Goal: Task Accomplishment & Management: Complete application form

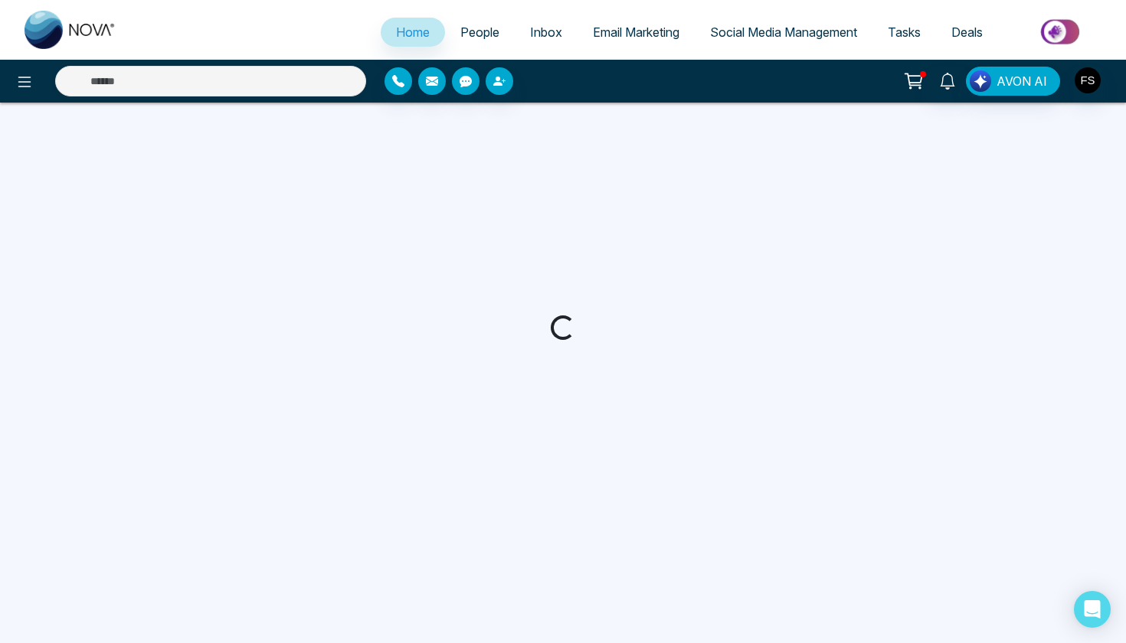
select select "*"
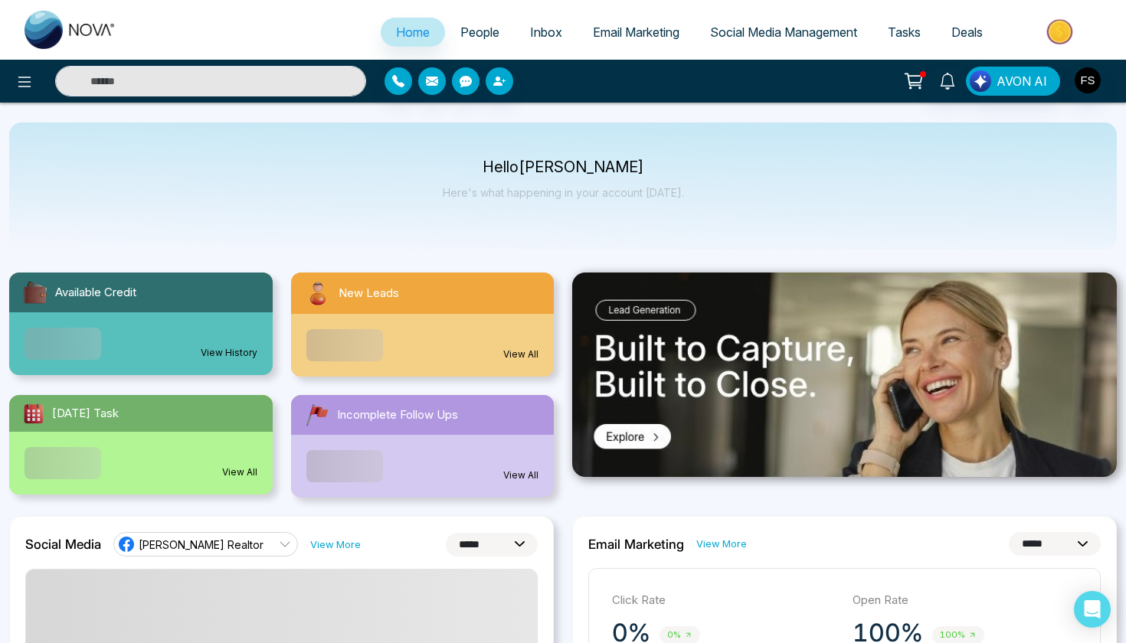
click at [472, 31] on span "People" at bounding box center [479, 32] width 39 height 15
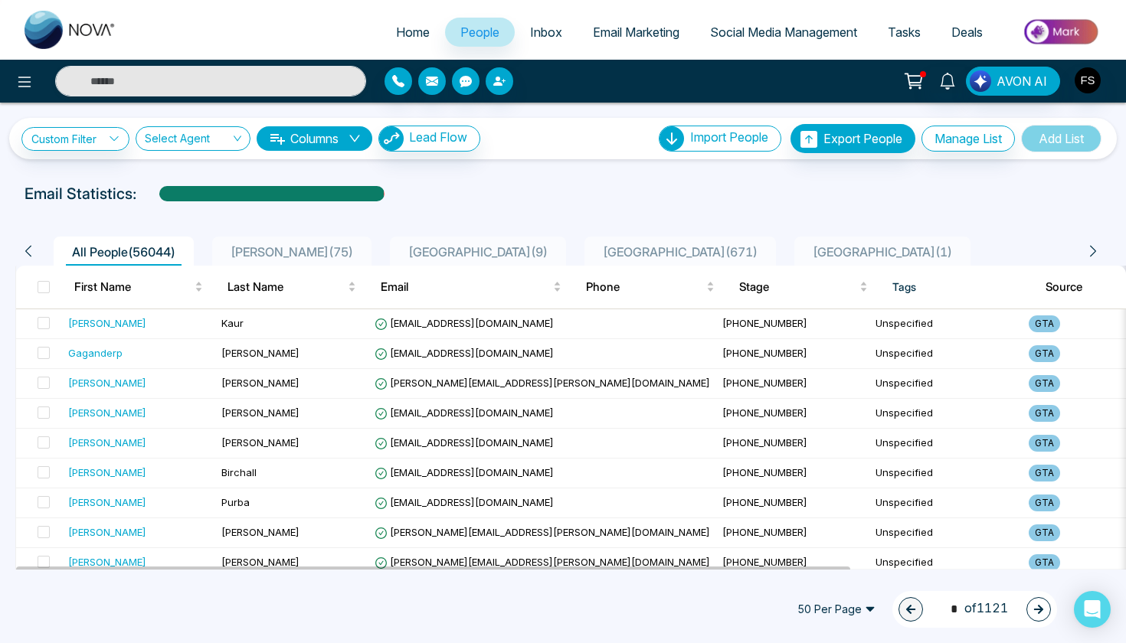
click at [658, 186] on div "Email Statistics:" at bounding box center [563, 193] width 1077 height 23
click at [578, 207] on div at bounding box center [563, 208] width 1108 height 6
click at [593, 206] on div at bounding box center [563, 208] width 1108 height 6
click at [571, 206] on div at bounding box center [563, 208] width 1108 height 6
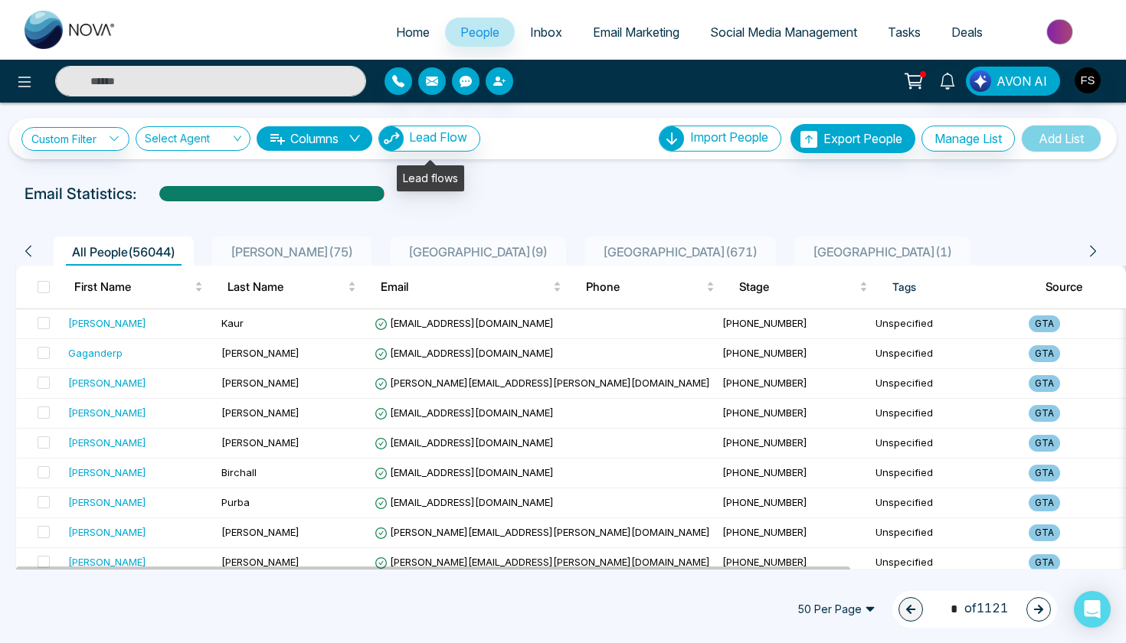
click at [457, 142] on span "Lead Flow" at bounding box center [438, 136] width 58 height 15
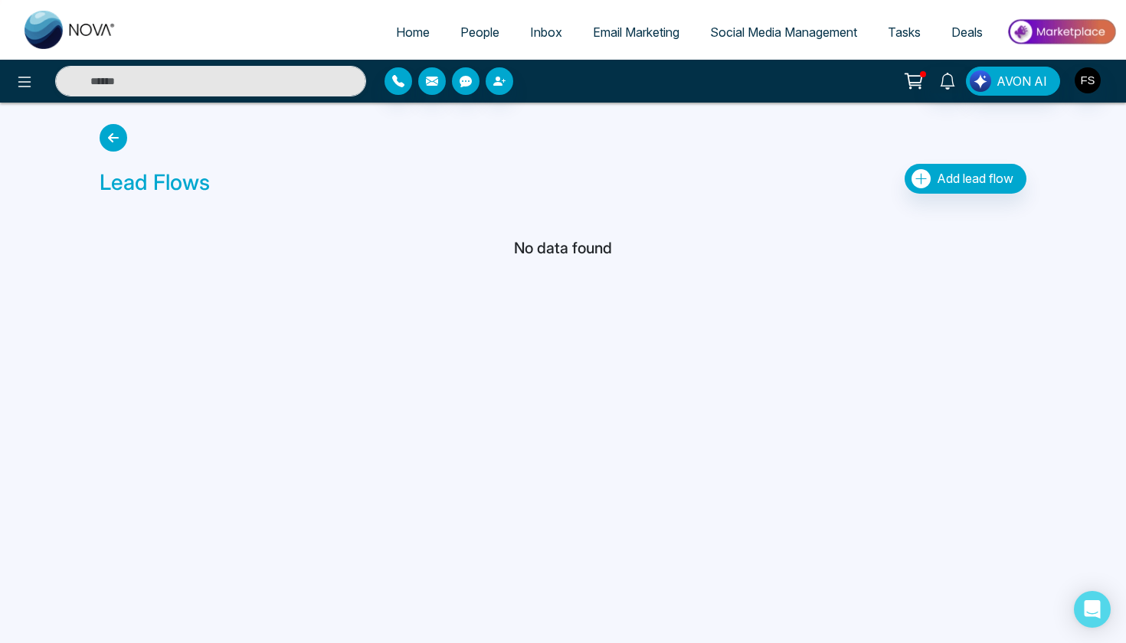
click at [928, 180] on icon "button" at bounding box center [921, 178] width 19 height 19
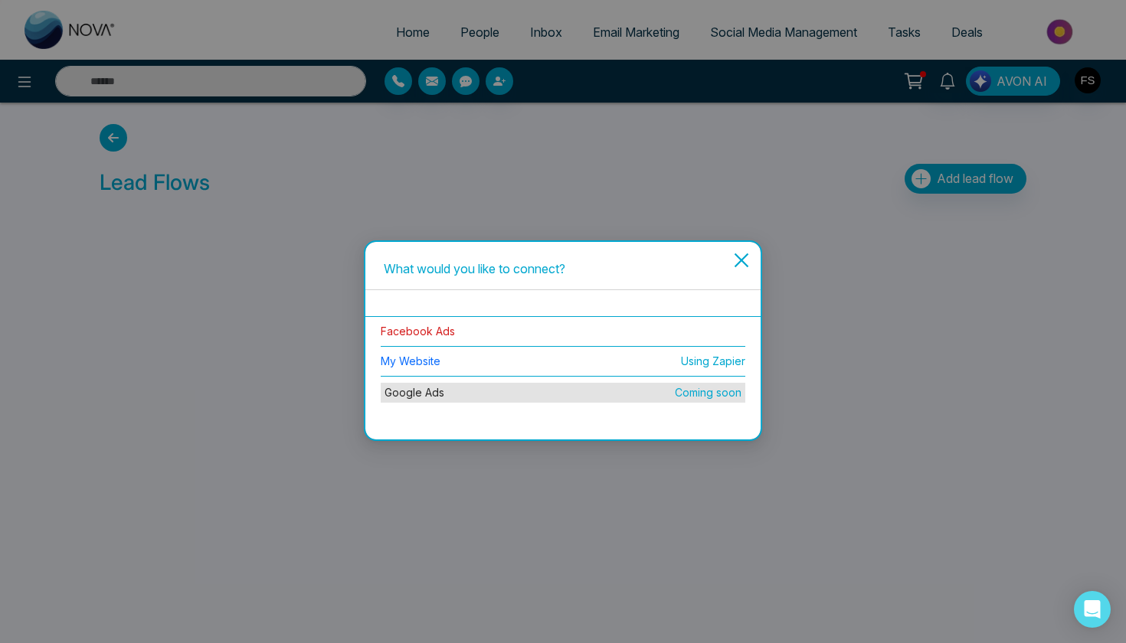
click at [444, 336] on link "Facebook Ads" at bounding box center [418, 331] width 74 height 13
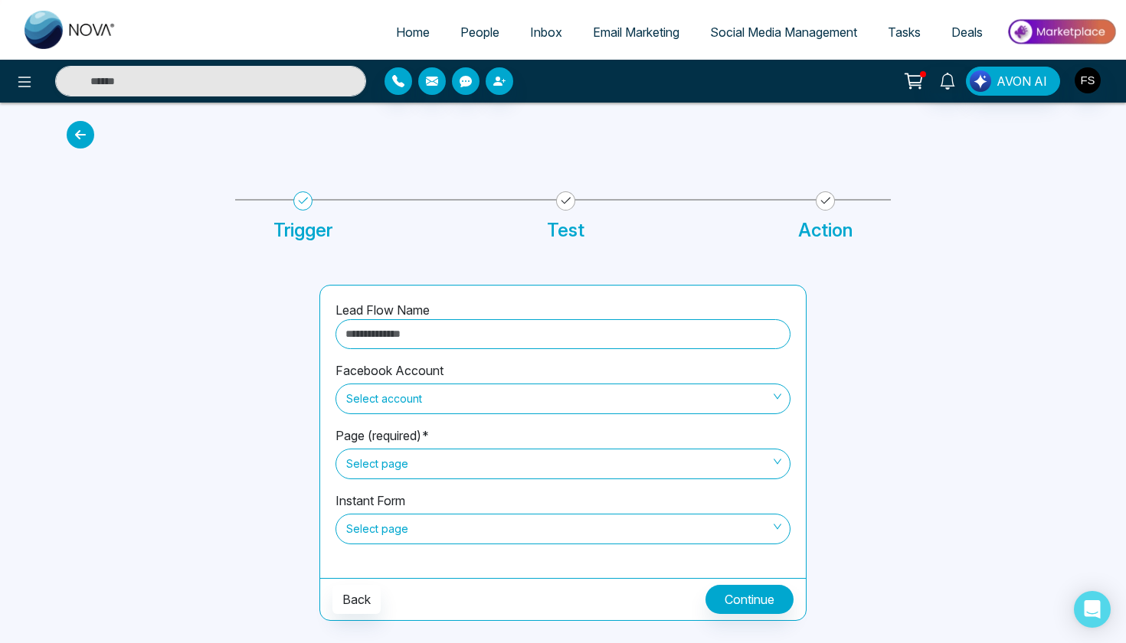
click at [529, 330] on input "text" at bounding box center [563, 334] width 455 height 30
click at [430, 402] on span "Select account" at bounding box center [563, 399] width 434 height 26
type input "**********"
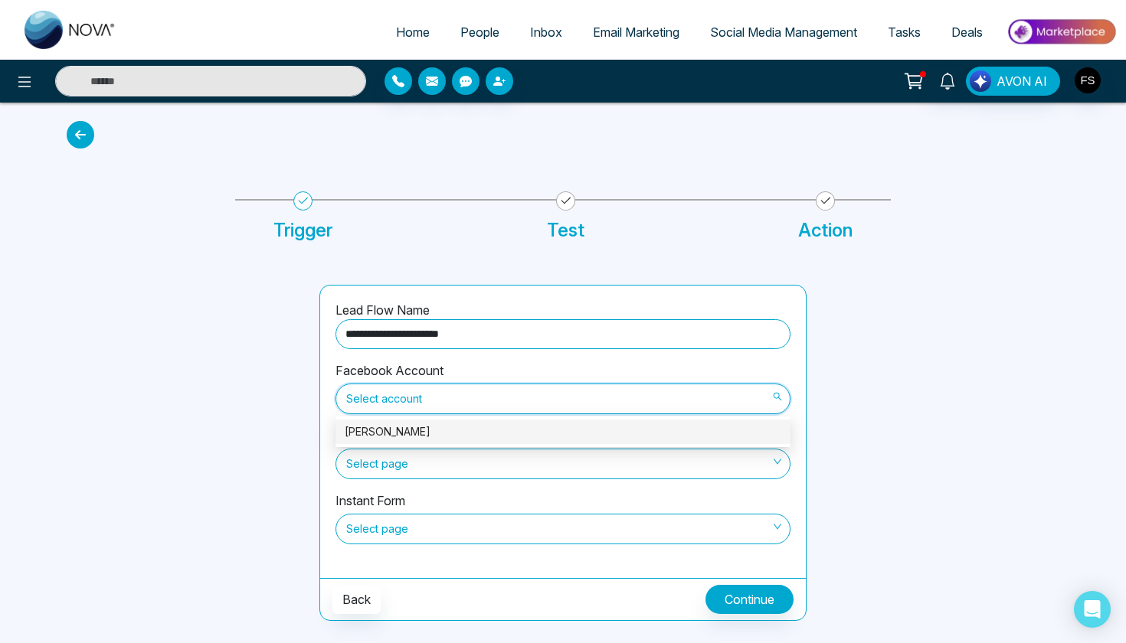
click at [437, 427] on div "Fahad Shah" at bounding box center [563, 432] width 437 height 17
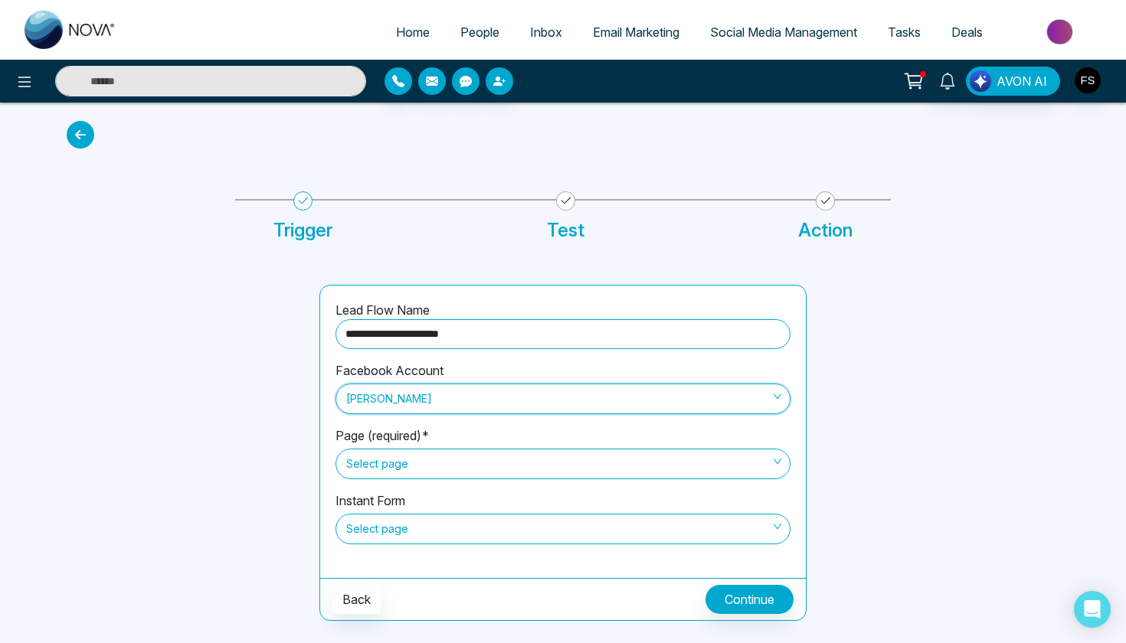
click at [448, 467] on span "Select page" at bounding box center [563, 464] width 434 height 26
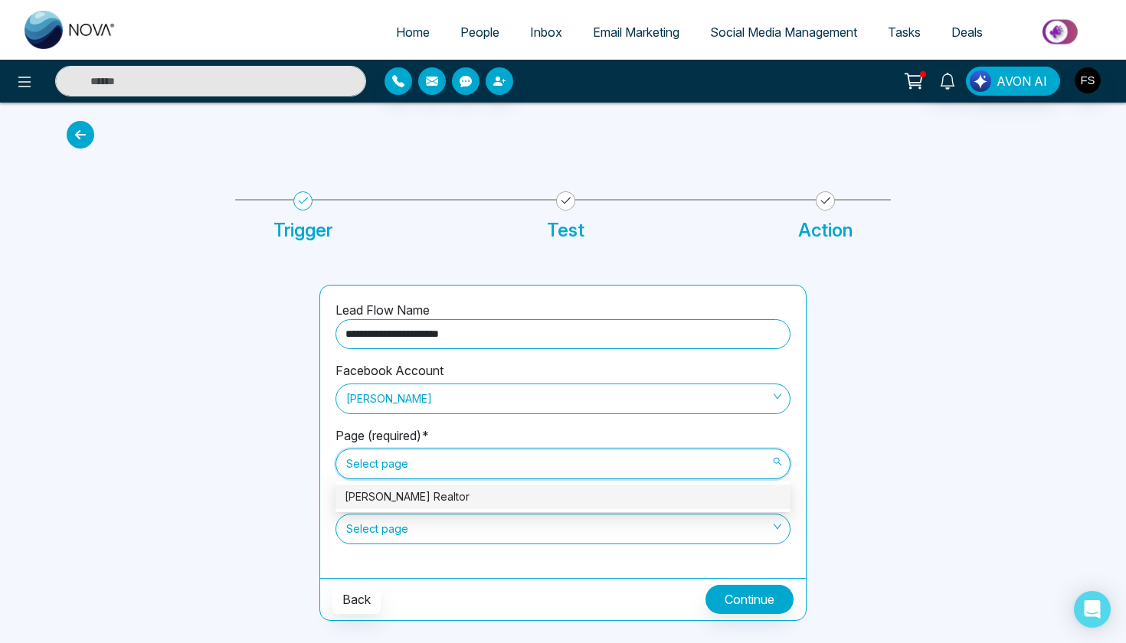
click at [446, 498] on div "Fahad Shah Realtor" at bounding box center [563, 497] width 437 height 17
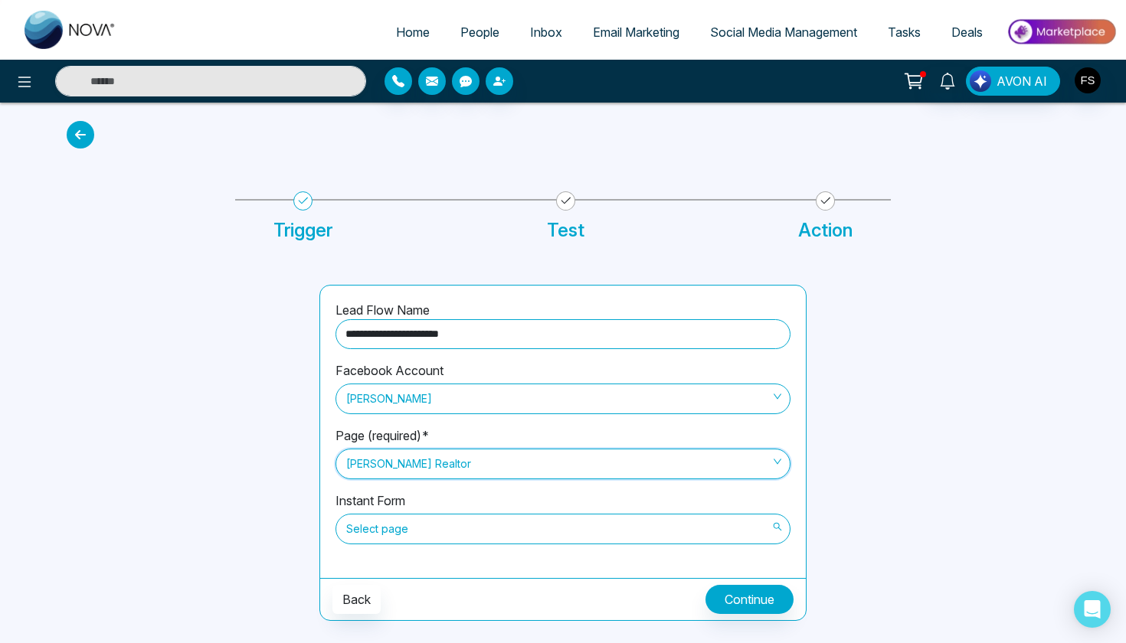
click at [445, 526] on span "Select page" at bounding box center [563, 529] width 434 height 26
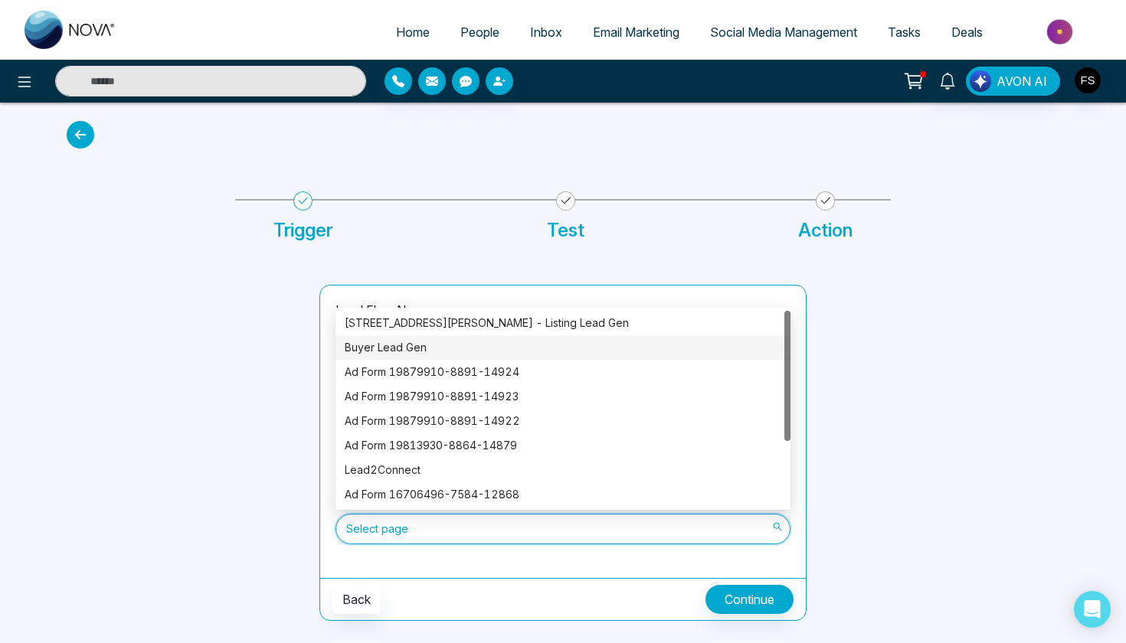
click at [394, 349] on div "Buyer Lead Gen" at bounding box center [563, 347] width 437 height 17
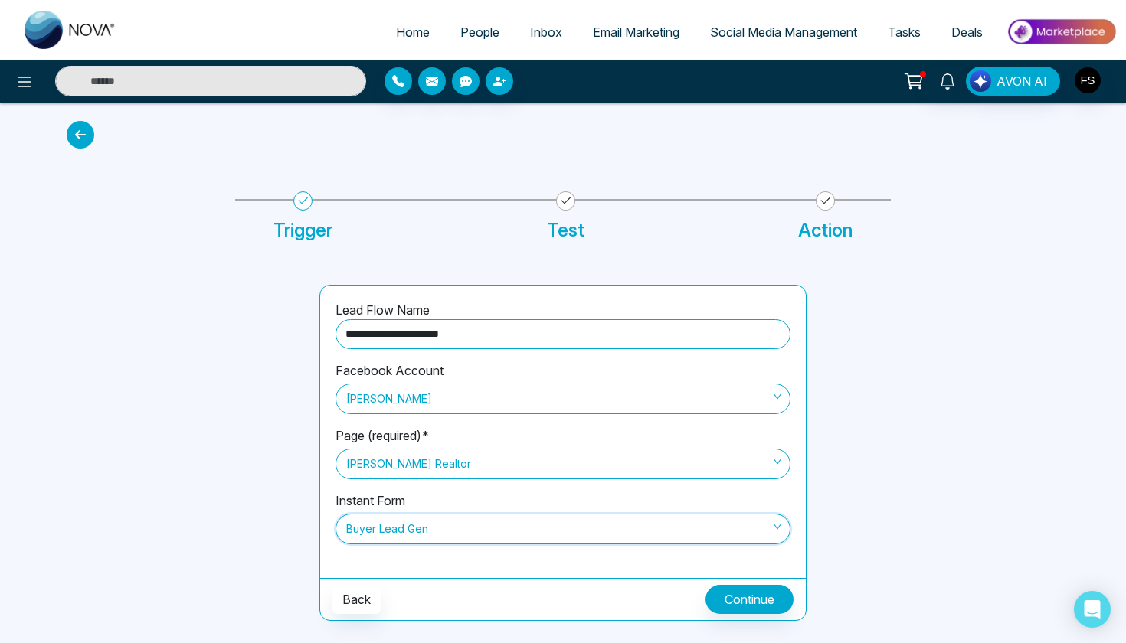
click at [740, 599] on button "Continue" at bounding box center [749, 599] width 88 height 29
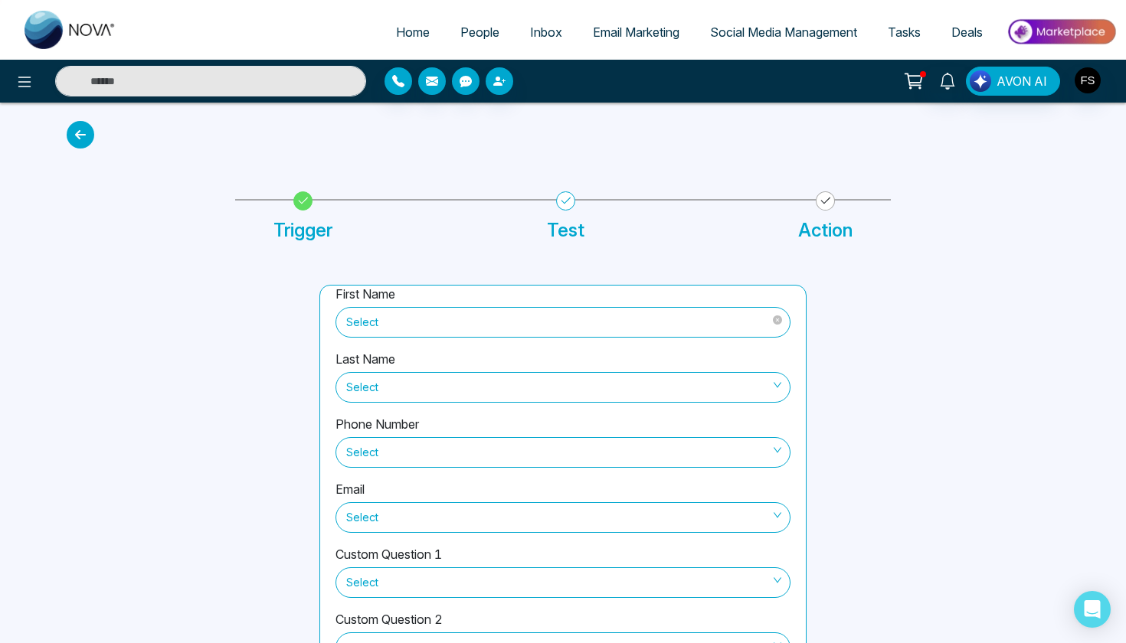
scroll to position [13, 0]
click at [617, 319] on span "Select" at bounding box center [563, 326] width 434 height 26
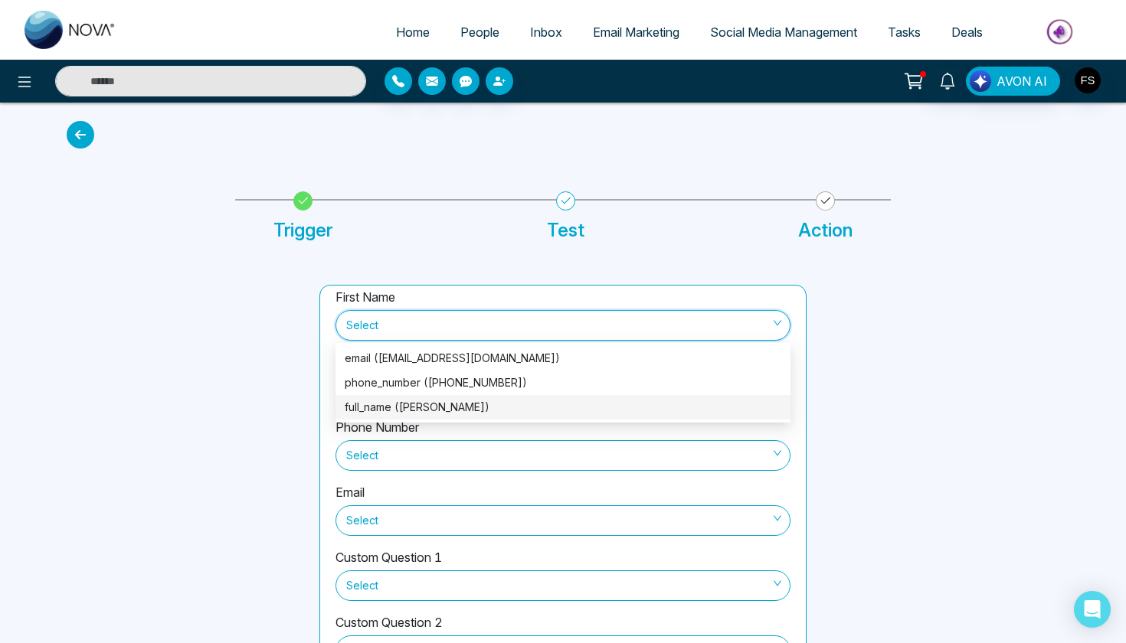
click at [514, 414] on div "full_name (Minu KOORUVELIL PAUL)" at bounding box center [563, 407] width 437 height 17
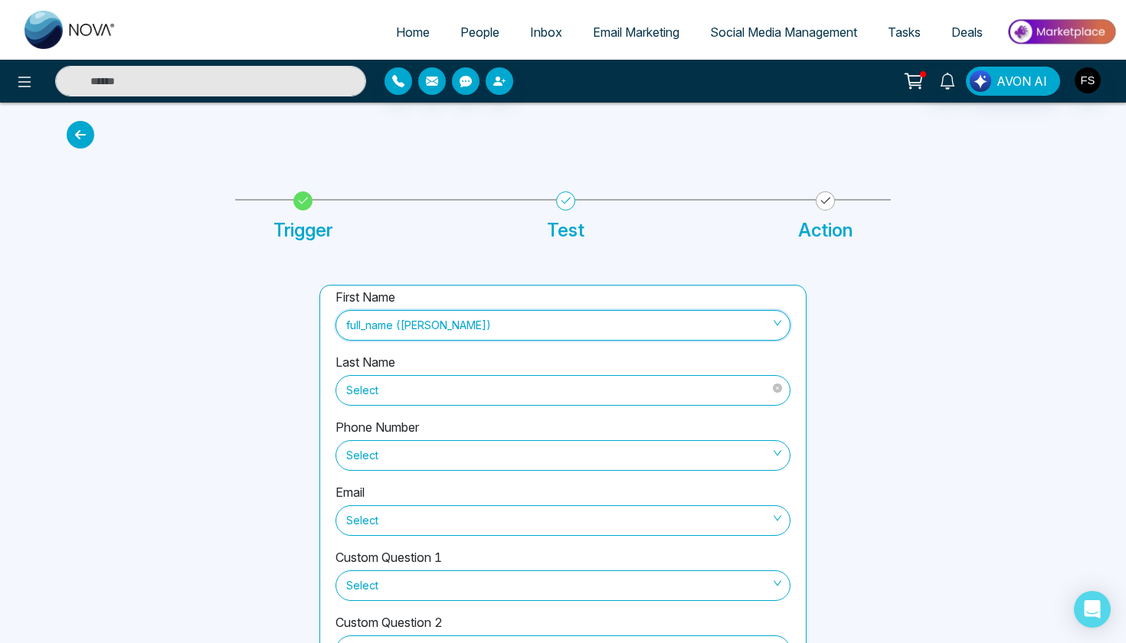
click at [520, 391] on span "Select" at bounding box center [563, 391] width 434 height 26
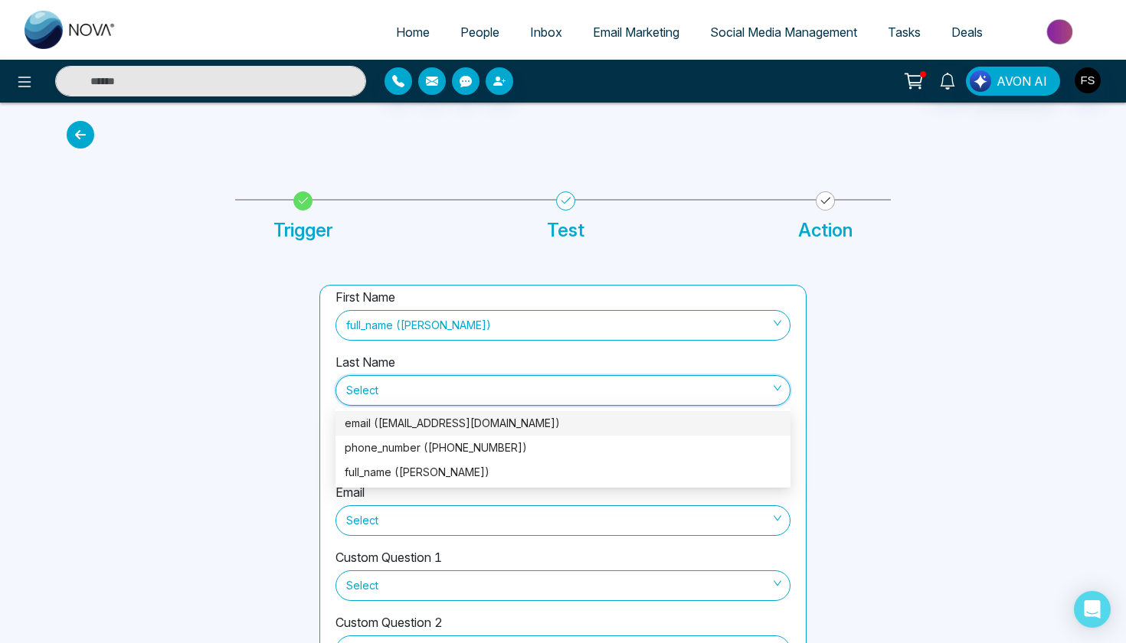
click at [267, 388] on div at bounding box center [183, 498] width 253 height 427
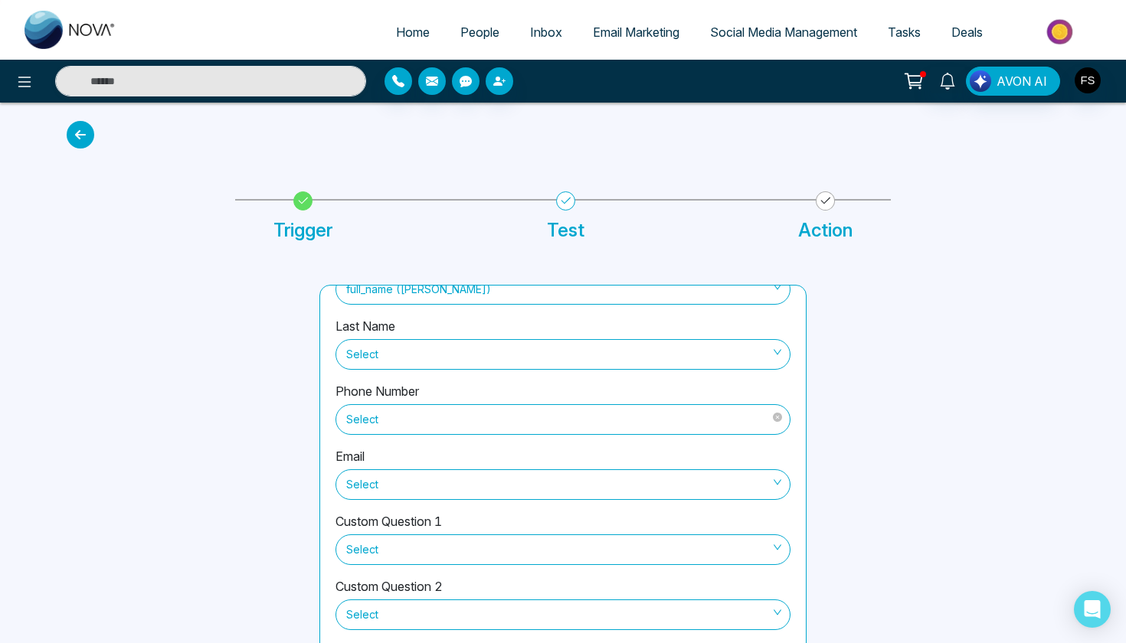
scroll to position [51, 0]
click at [508, 423] on span "Select" at bounding box center [563, 418] width 434 height 26
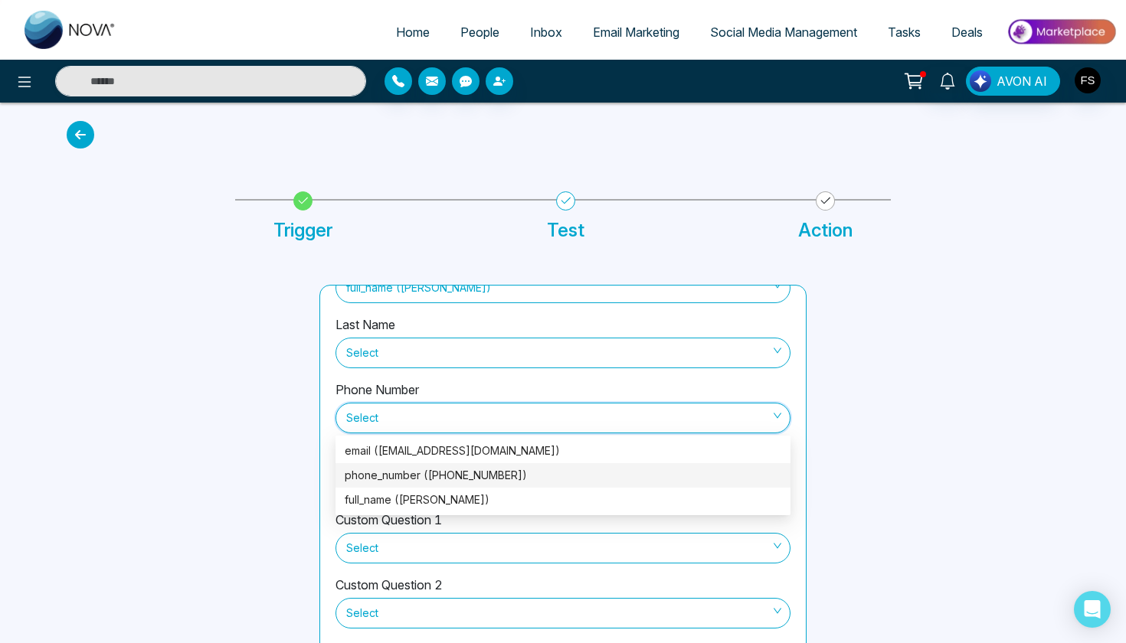
click at [484, 472] on div "phone_number (+15879822502)" at bounding box center [563, 475] width 437 height 17
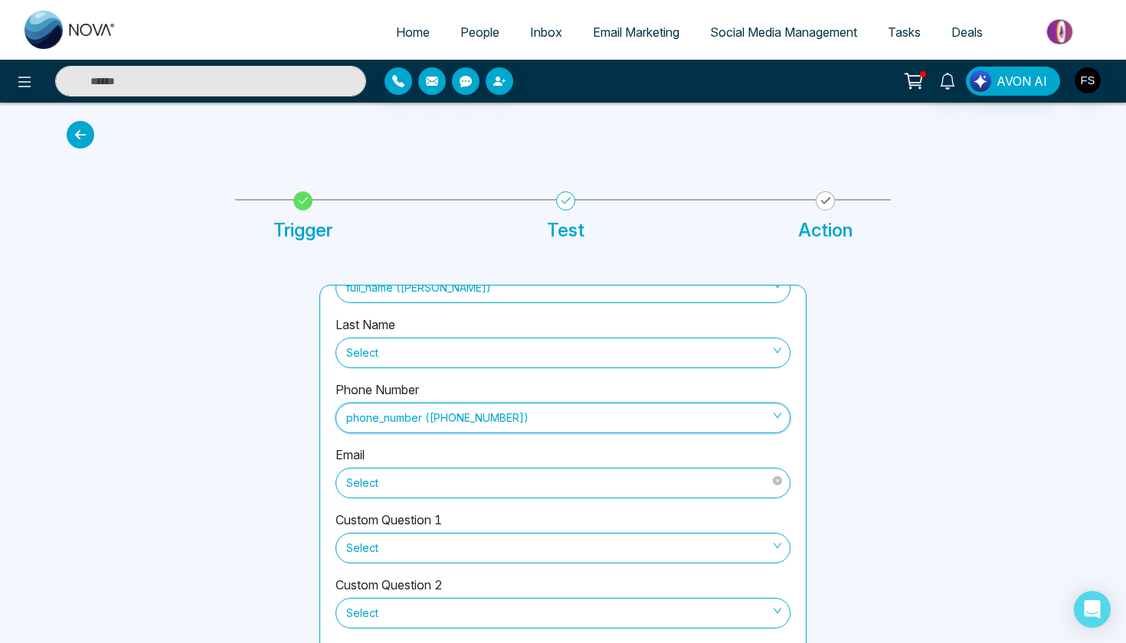
scroll to position [54, 0]
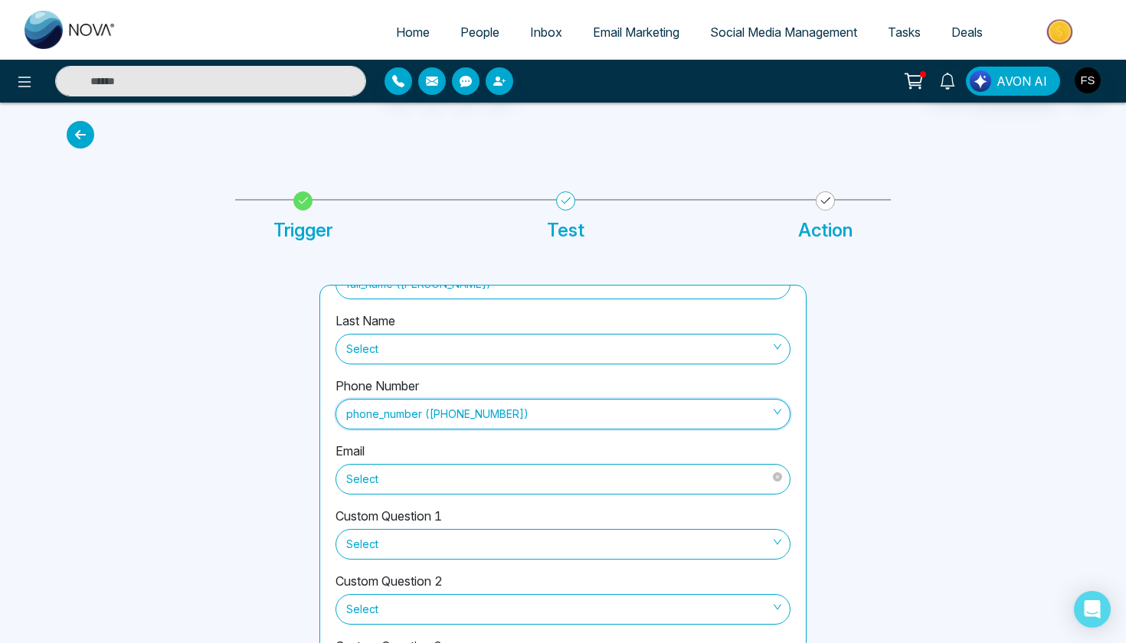
click at [399, 483] on span "Select" at bounding box center [563, 479] width 434 height 26
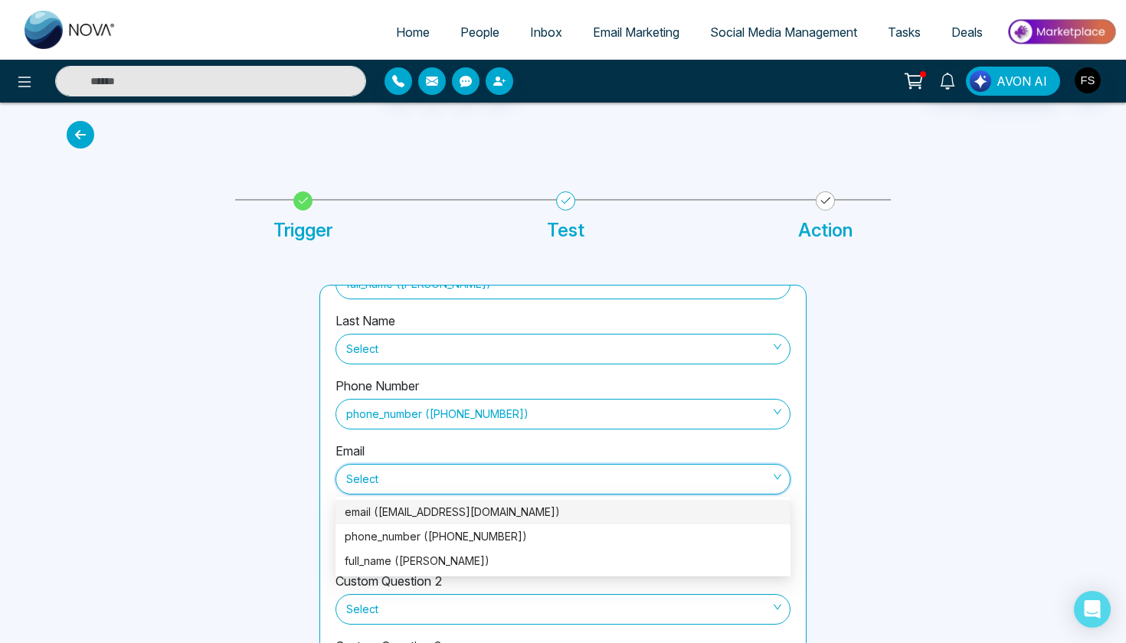
click at [401, 514] on div "email (minuaksa@gmail.com)" at bounding box center [563, 512] width 437 height 17
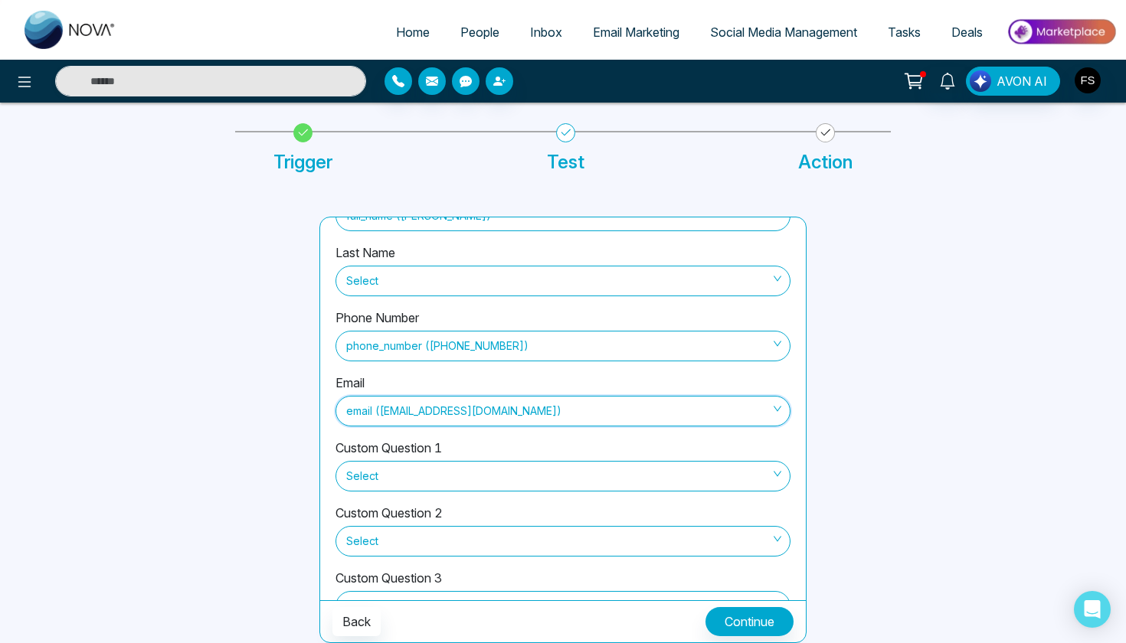
scroll to position [67, 0]
click at [749, 622] on button "Continue" at bounding box center [749, 622] width 88 height 29
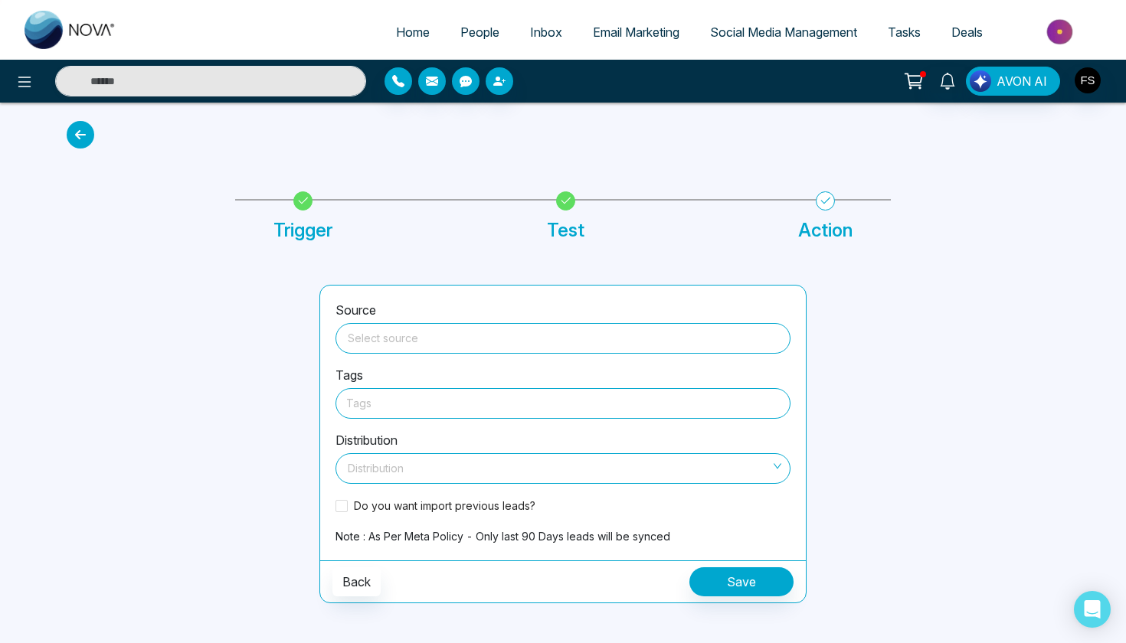
click at [525, 345] on input "search" at bounding box center [563, 335] width 437 height 23
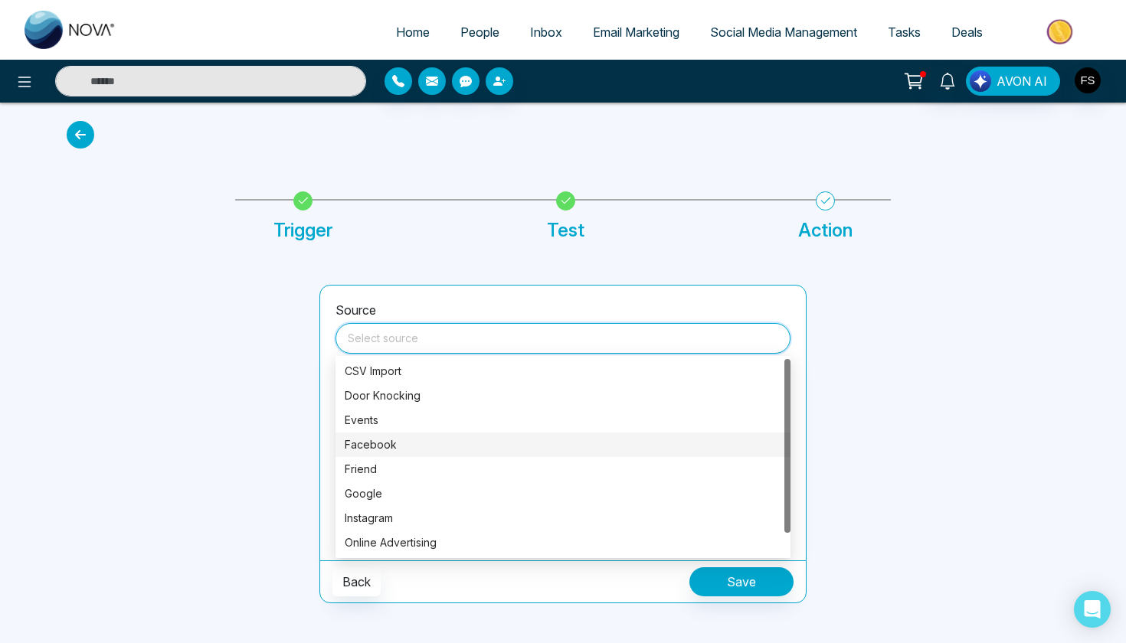
click at [465, 444] on div "Facebook" at bounding box center [563, 445] width 437 height 17
type input "********"
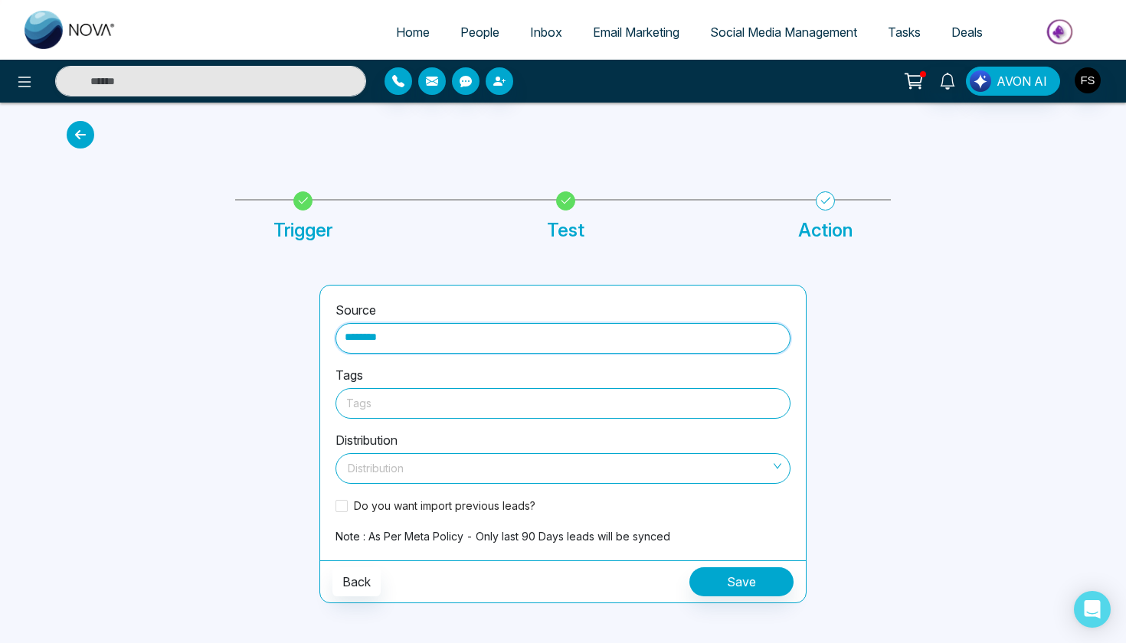
click at [479, 403] on div at bounding box center [563, 403] width 434 height 19
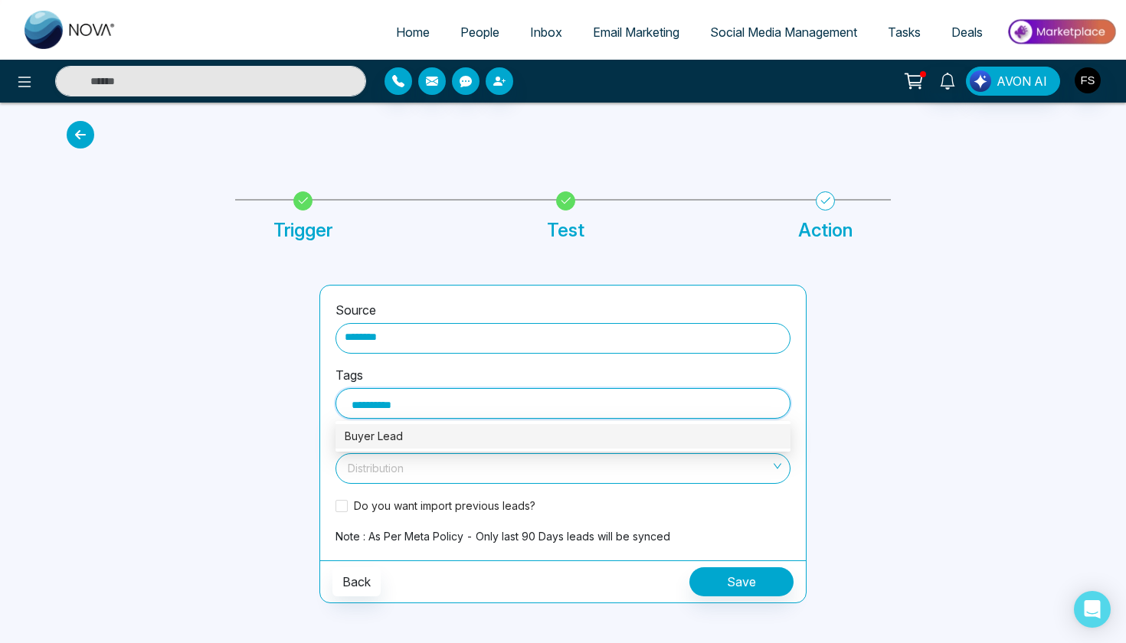
type input "**********"
click at [358, 436] on div "Buyer Leads" at bounding box center [563, 436] width 437 height 17
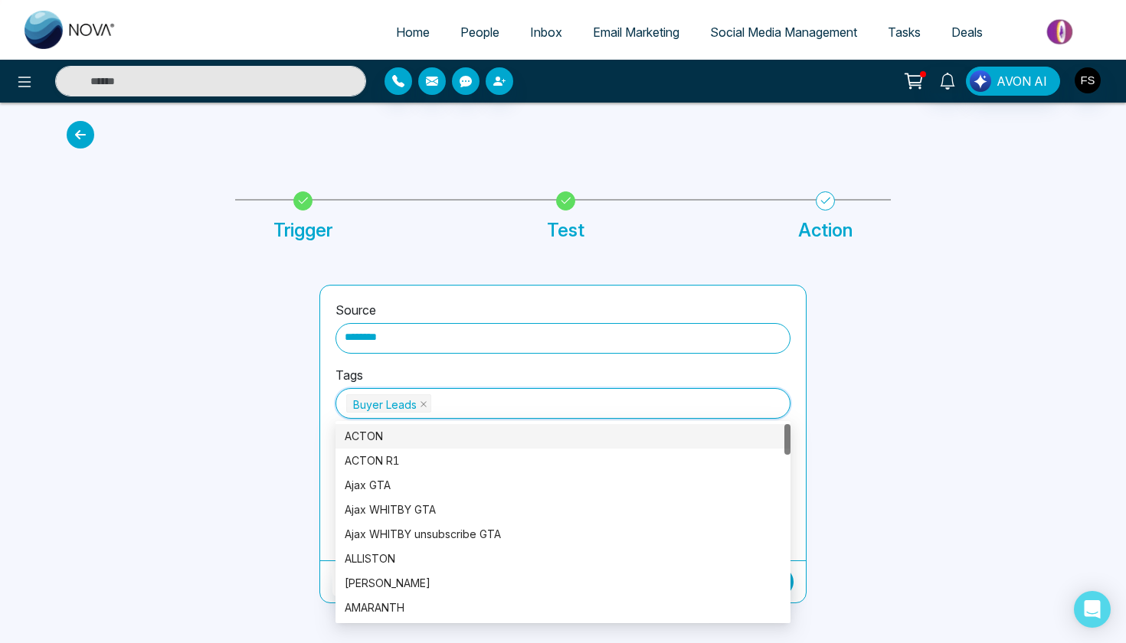
click at [267, 405] on div at bounding box center [183, 444] width 253 height 319
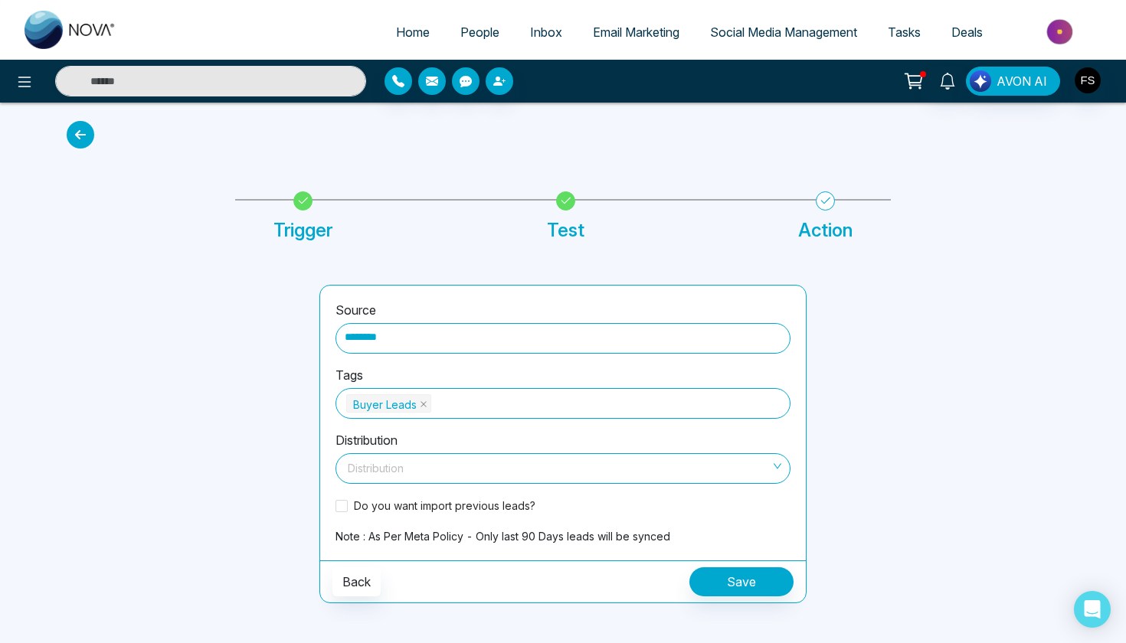
click at [434, 471] on input "search" at bounding box center [558, 465] width 426 height 23
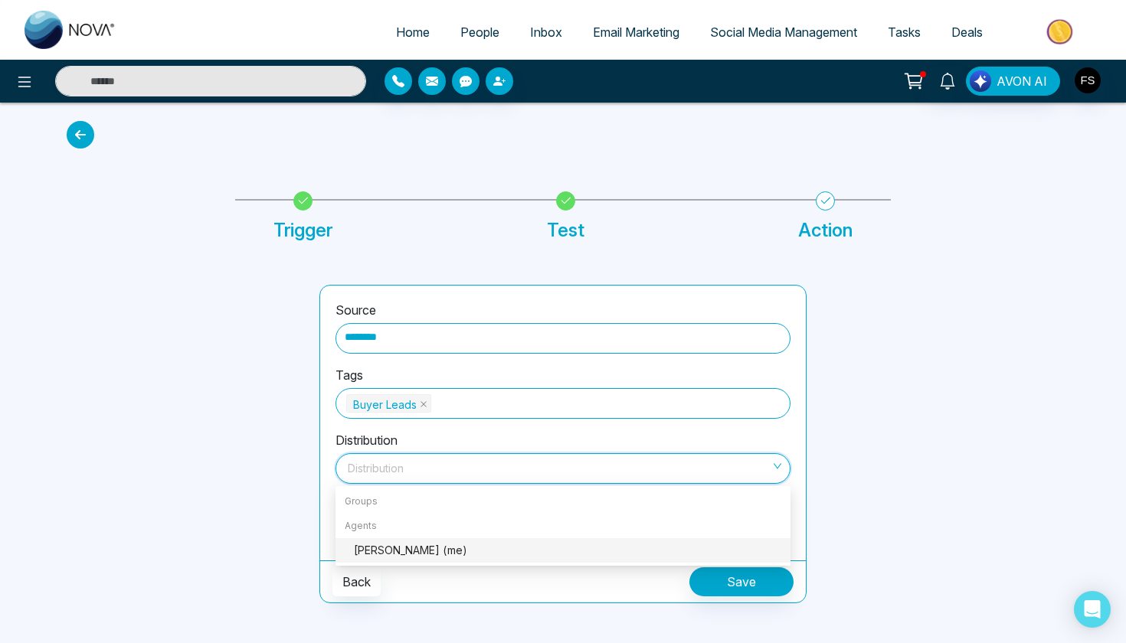
click at [435, 552] on div "Fahad Shah (me)" at bounding box center [567, 550] width 427 height 17
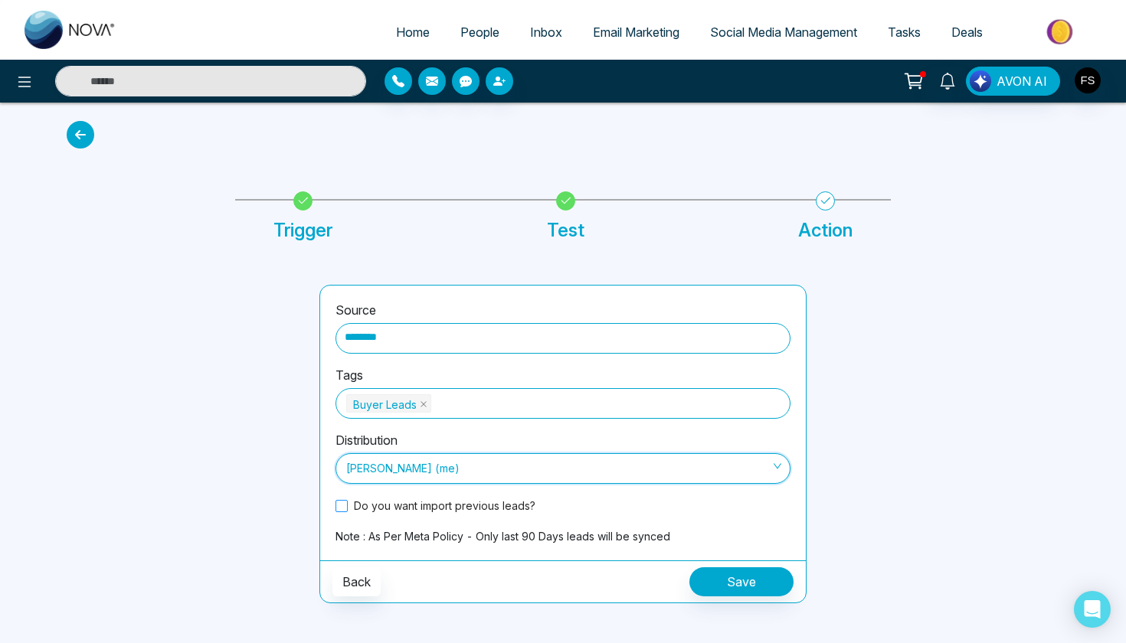
click at [345, 507] on span at bounding box center [342, 506] width 12 height 12
click at [738, 583] on button "Save" at bounding box center [741, 582] width 104 height 29
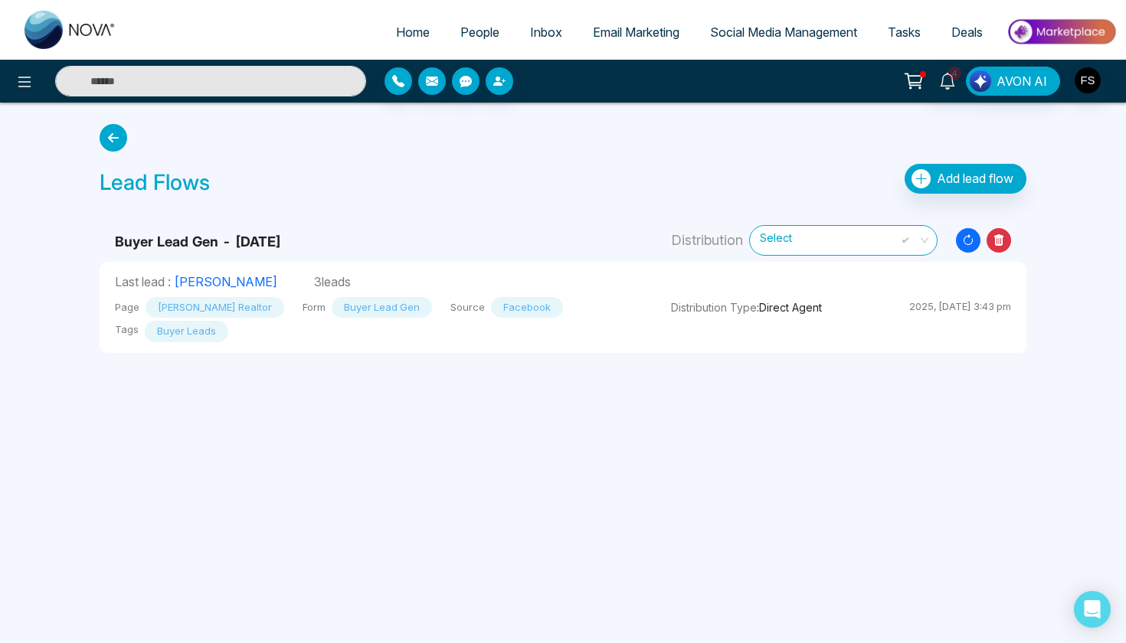
click at [1089, 83] on img "button" at bounding box center [1088, 80] width 26 height 26
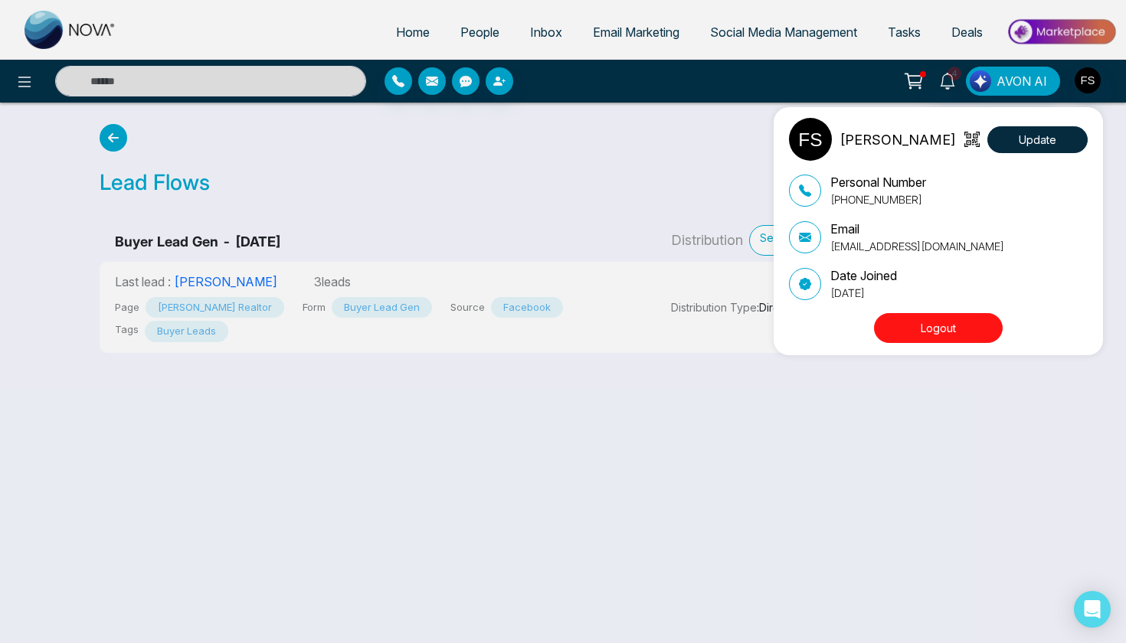
click at [908, 326] on button "Logout" at bounding box center [938, 328] width 129 height 30
